Goal: Navigation & Orientation: Find specific page/section

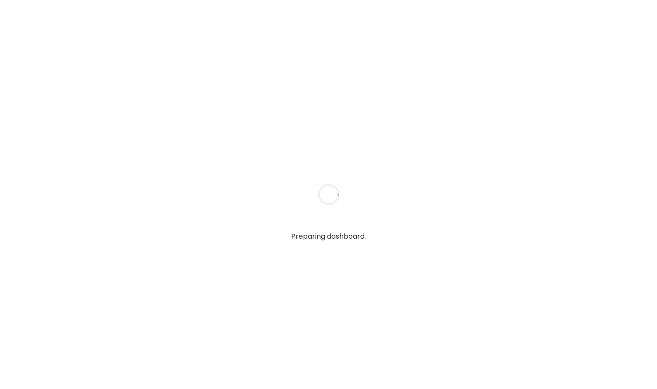
type input "**********"
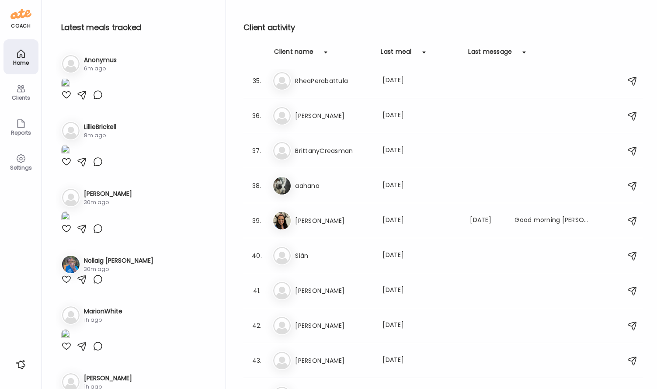
type input "**********"
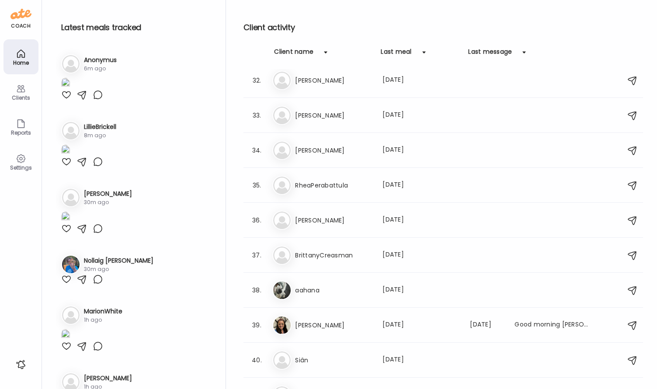
scroll to position [690, 0]
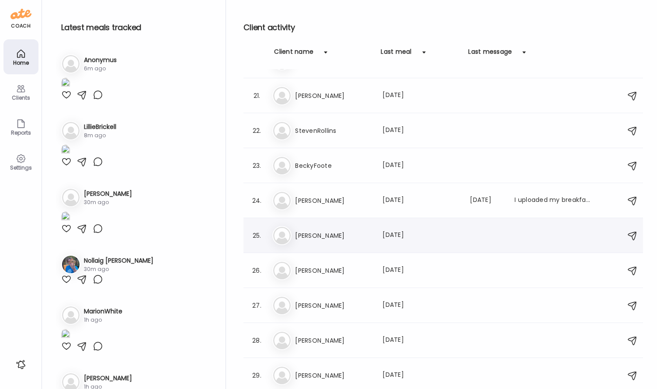
click at [352, 226] on div "El [PERSON_NAME] Last meal: [DATE]" at bounding box center [444, 235] width 345 height 19
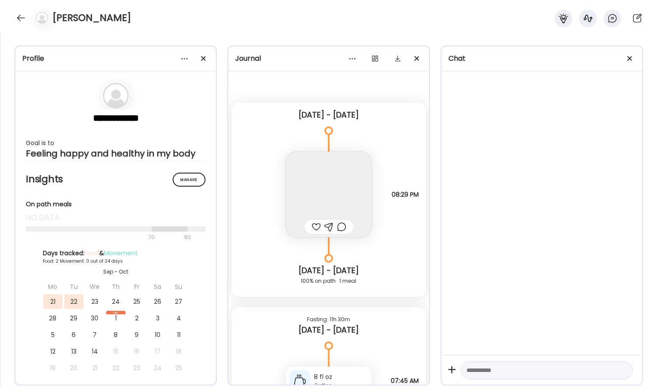
scroll to position [4211, 0]
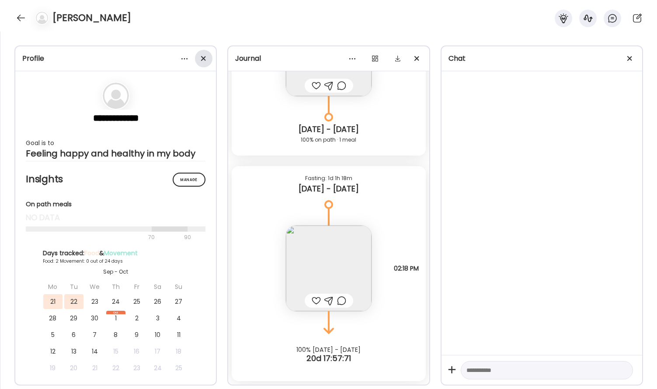
click at [205, 54] on div at bounding box center [203, 58] width 17 height 17
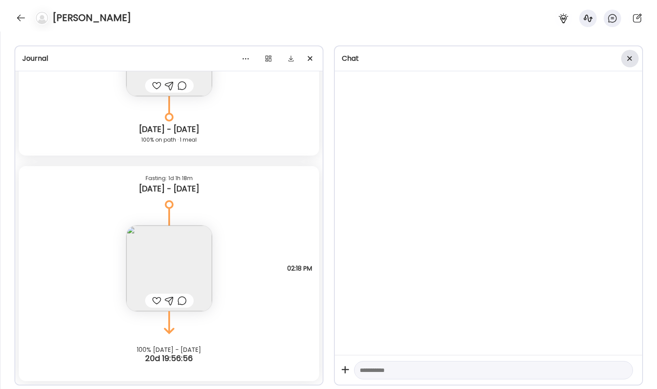
click at [631, 58] on div at bounding box center [629, 58] width 17 height 17
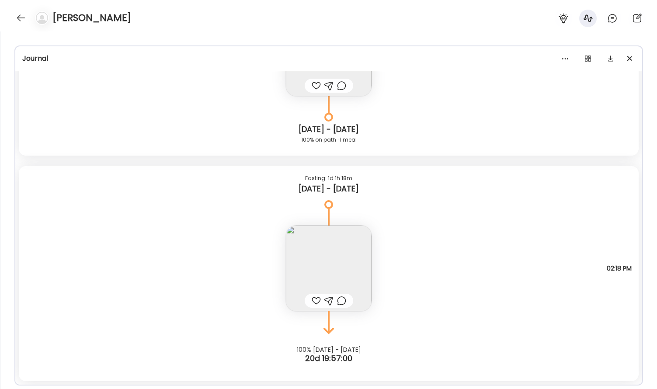
scroll to position [4199, 0]
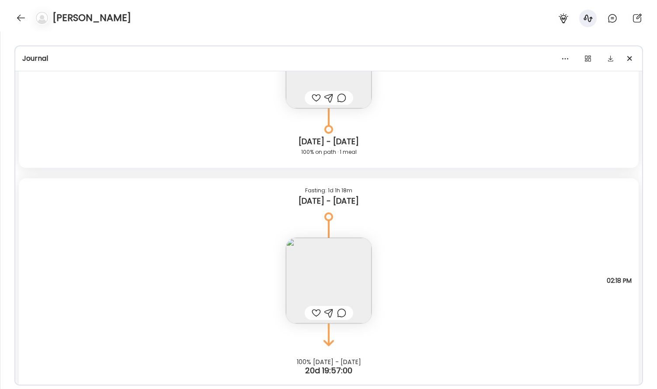
click at [345, 259] on img at bounding box center [329, 281] width 86 height 86
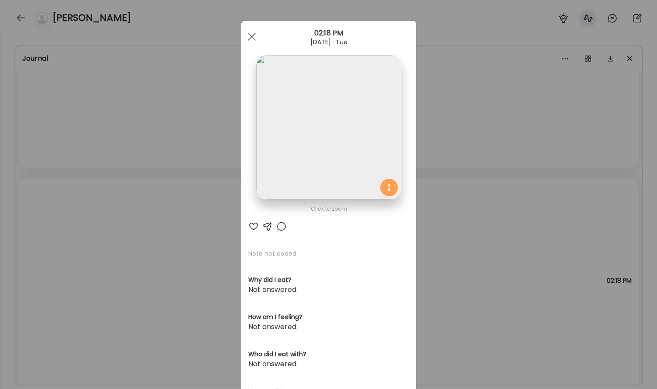
click at [339, 161] on img at bounding box center [328, 127] width 145 height 145
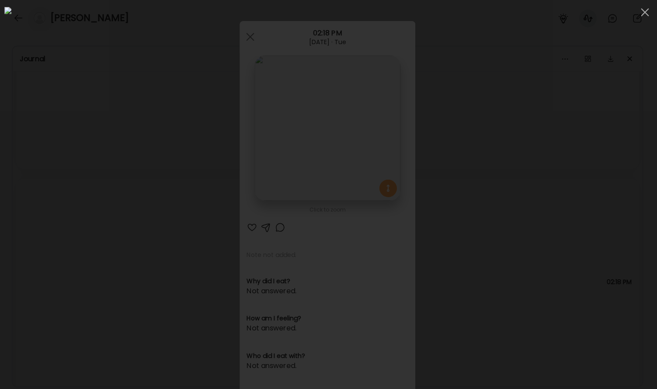
scroll to position [0, 0]
click at [598, 165] on div at bounding box center [328, 194] width 643 height 375
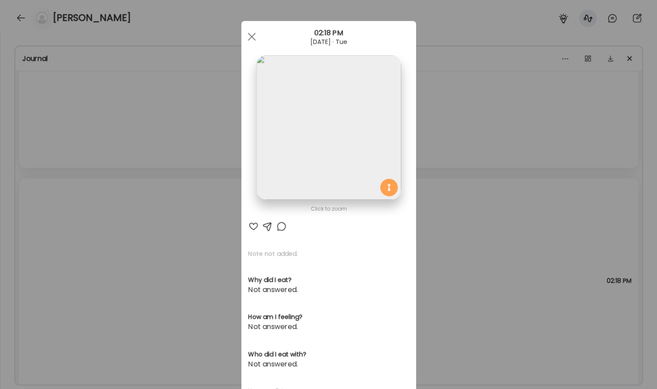
click at [508, 166] on div "Ate Coach Dashboard Wahoo! It’s official Take a moment to set up your Coach Pro…" at bounding box center [328, 194] width 657 height 389
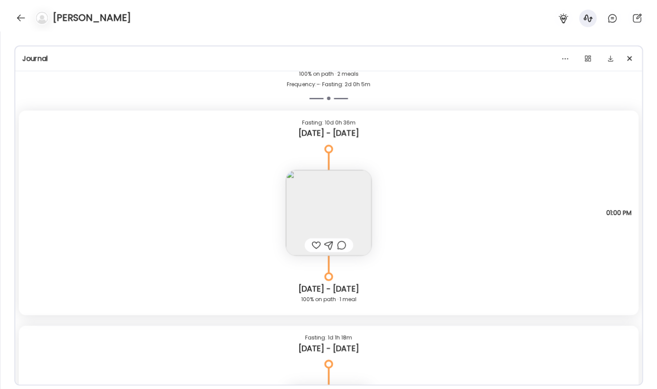
scroll to position [4049, 0]
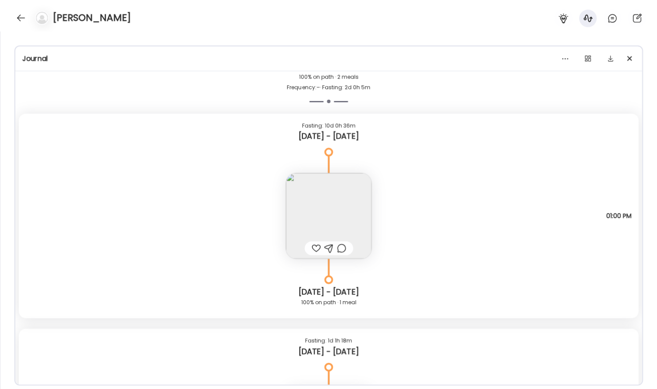
click at [353, 192] on img at bounding box center [329, 216] width 86 height 86
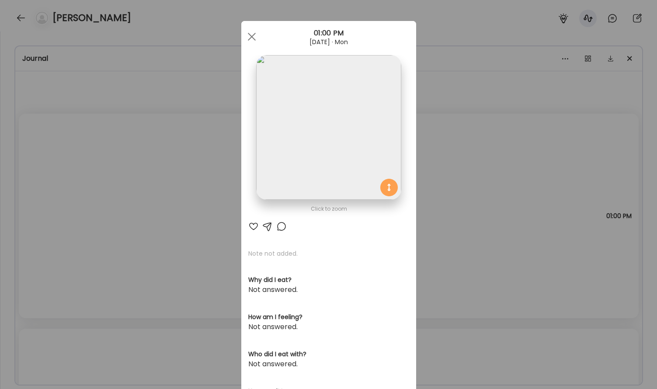
click at [337, 138] on img at bounding box center [328, 127] width 145 height 145
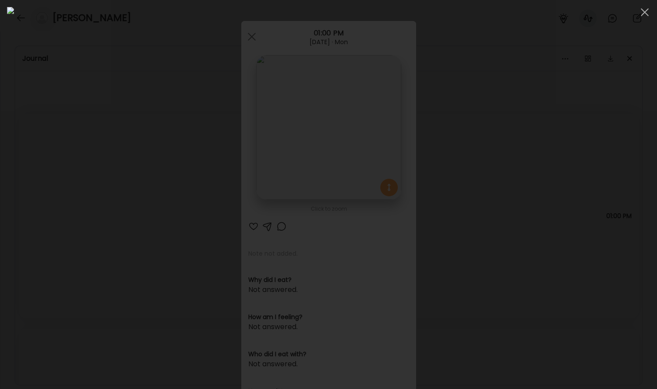
click at [558, 212] on div at bounding box center [328, 194] width 643 height 375
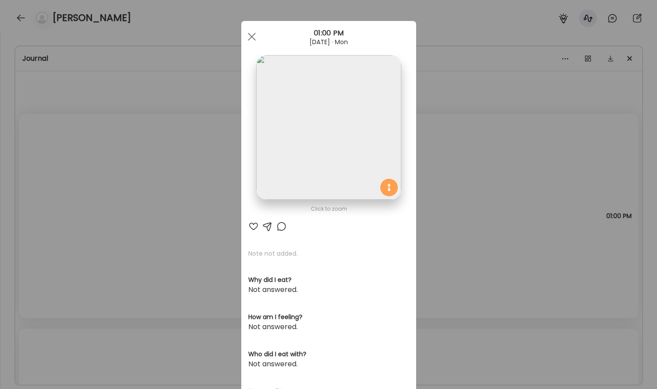
click at [495, 259] on div "Ate Coach Dashboard Wahoo! It’s official Take a moment to set up your Coach Pro…" at bounding box center [328, 194] width 657 height 389
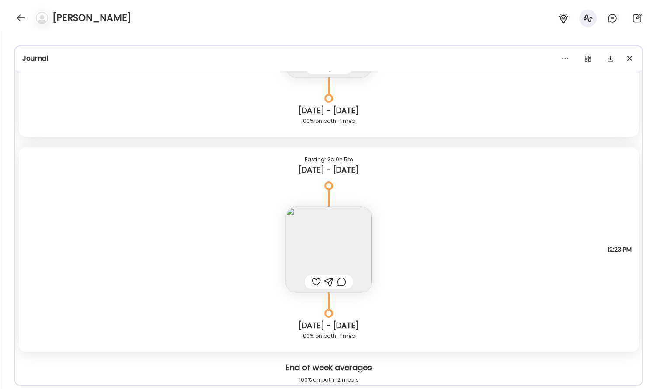
scroll to position [3739, 0]
